Goal: Information Seeking & Learning: Check status

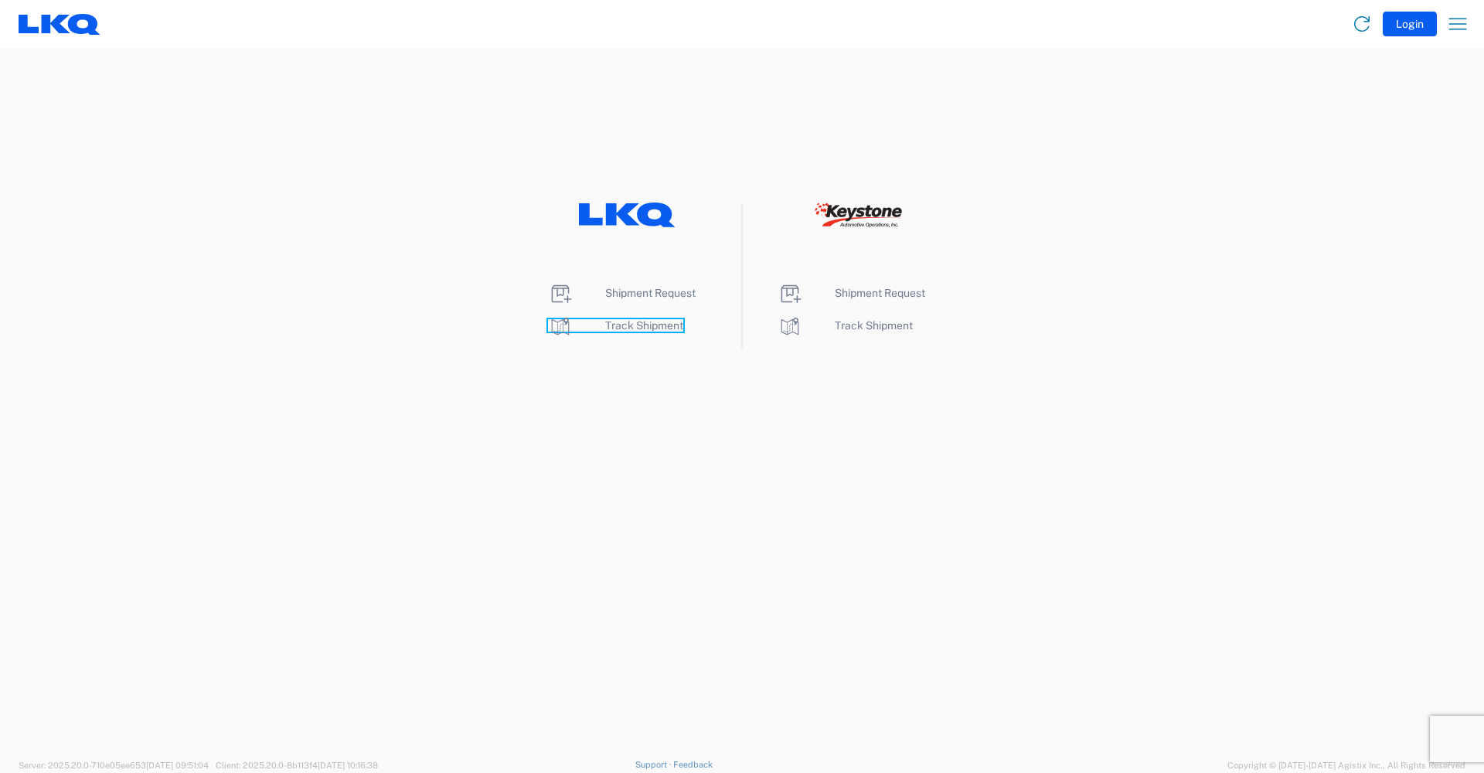
click at [642, 325] on span "Track Shipment" at bounding box center [644, 325] width 78 height 12
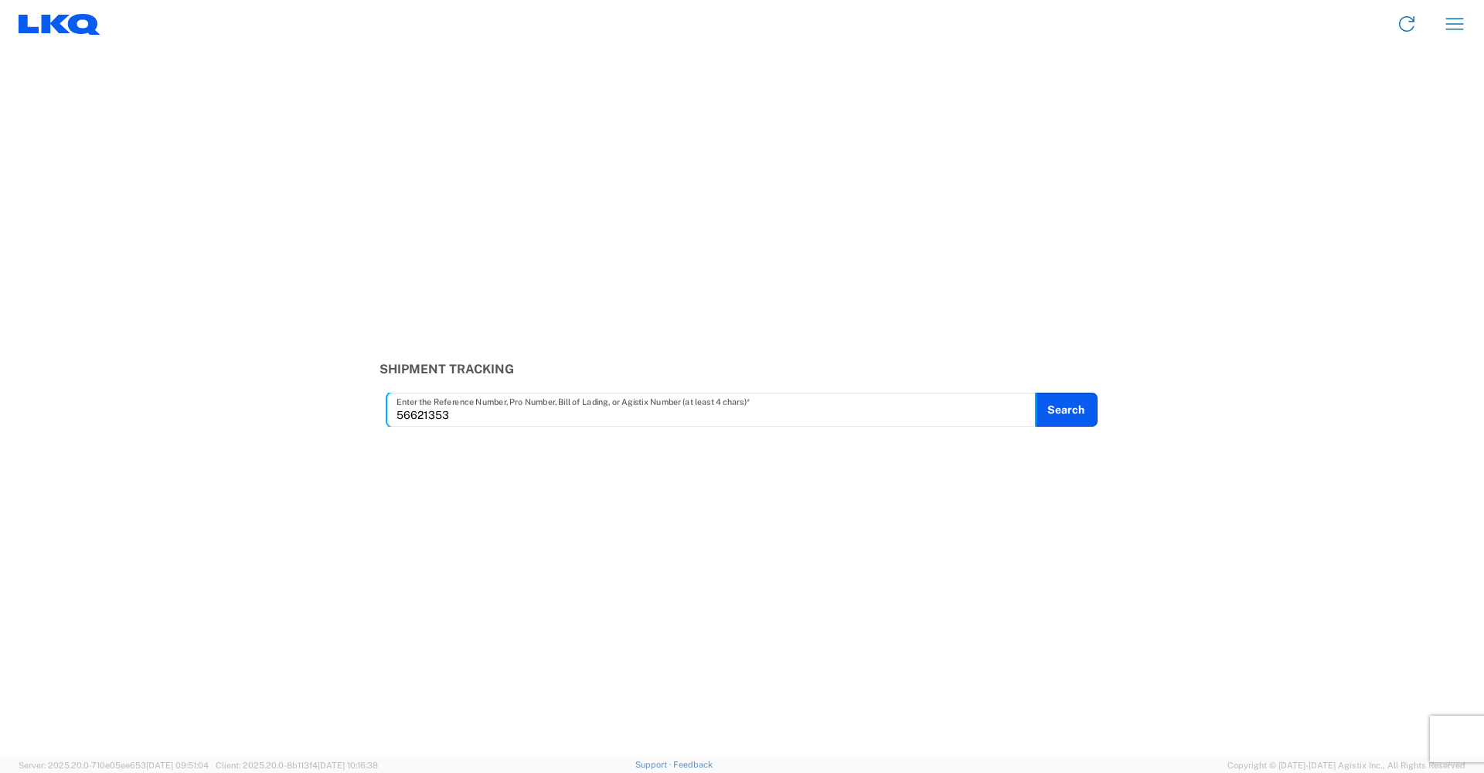
type input "56621353"
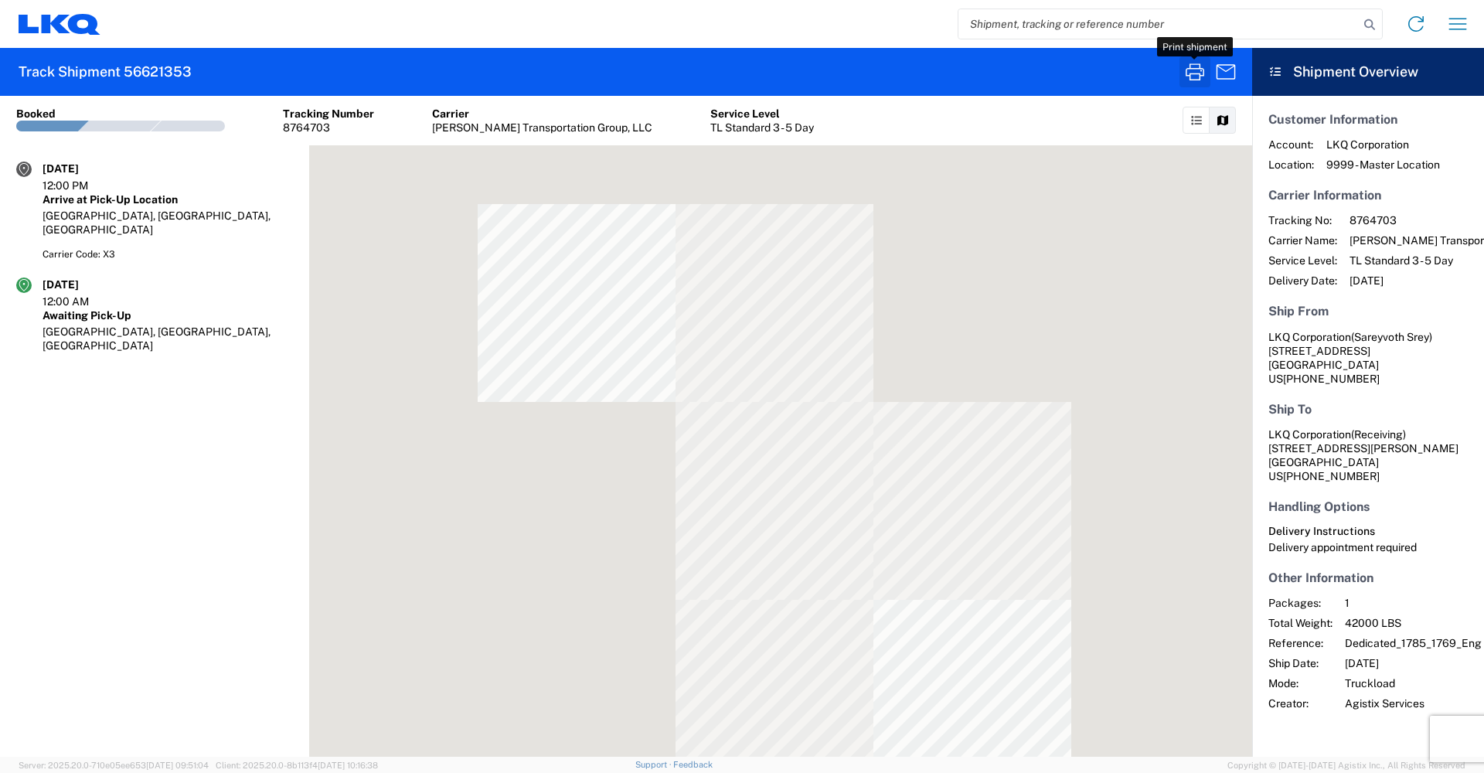
click at [1204, 68] on icon "button" at bounding box center [1194, 72] width 25 height 25
